Goal: Information Seeking & Learning: Learn about a topic

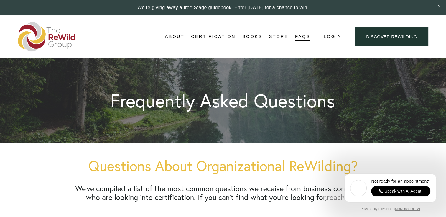
click at [177, 38] on link "About" at bounding box center [174, 36] width 19 height 9
click at [0, 0] on link "About Us" at bounding box center [0, 0] width 0 height 0
